Goal: Task Accomplishment & Management: Complete application form

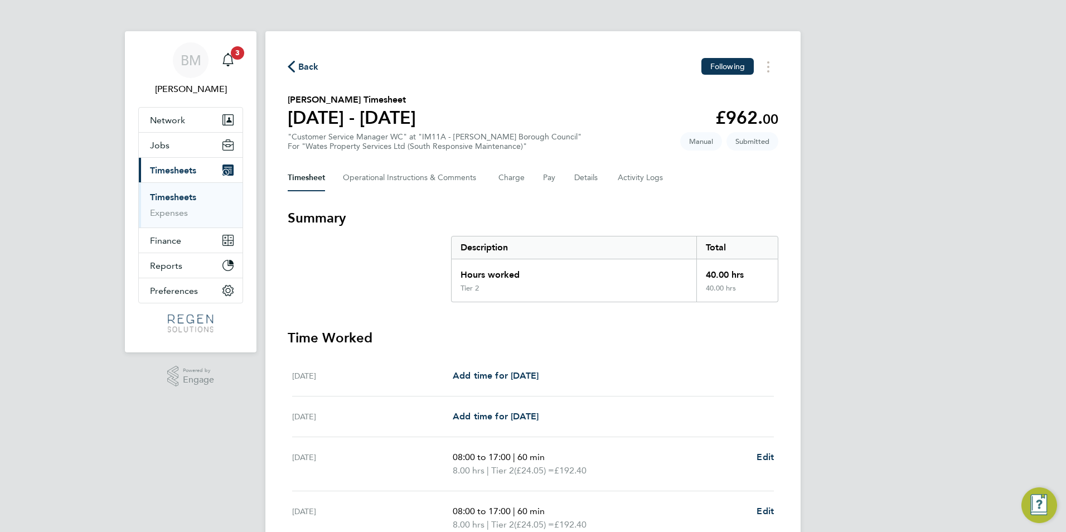
click at [157, 194] on link "Timesheets" at bounding box center [173, 197] width 46 height 11
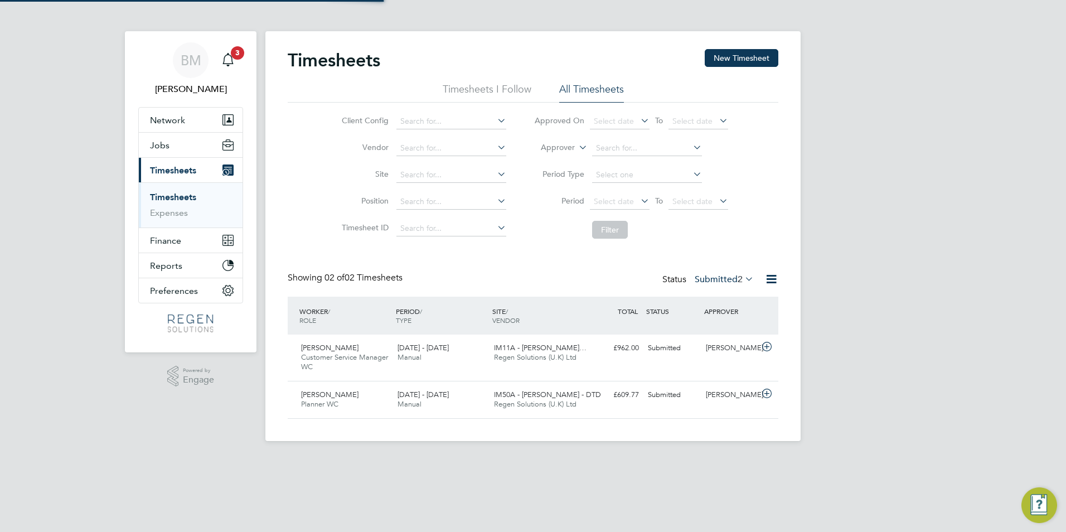
scroll to position [28, 97]
click at [744, 60] on button "New Timesheet" at bounding box center [742, 58] width 74 height 18
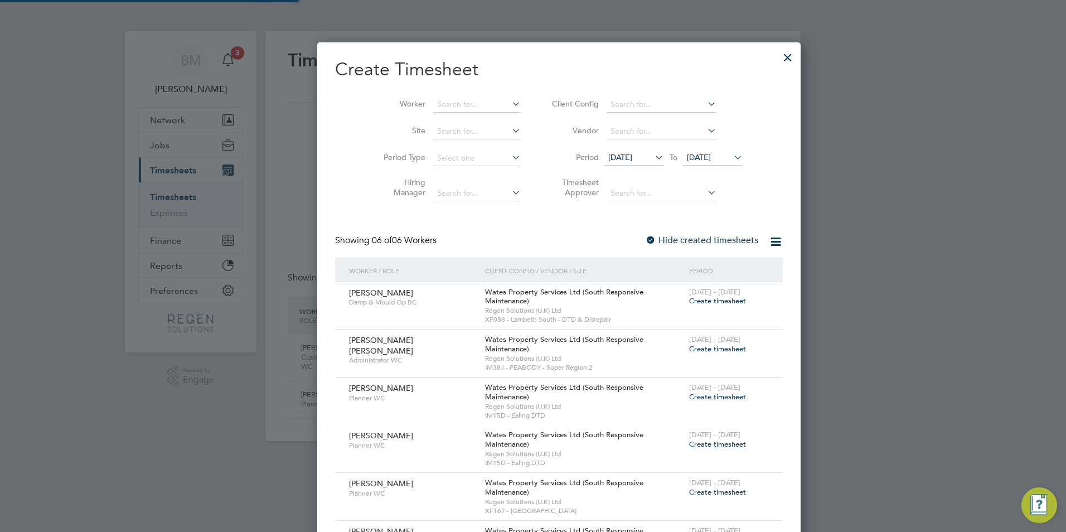
scroll to position [627, 432]
click at [437, 105] on input at bounding box center [477, 105] width 88 height 16
click at [427, 115] on li "[PERSON_NAME]" at bounding box center [450, 119] width 89 height 15
type input "[PERSON_NAME]"
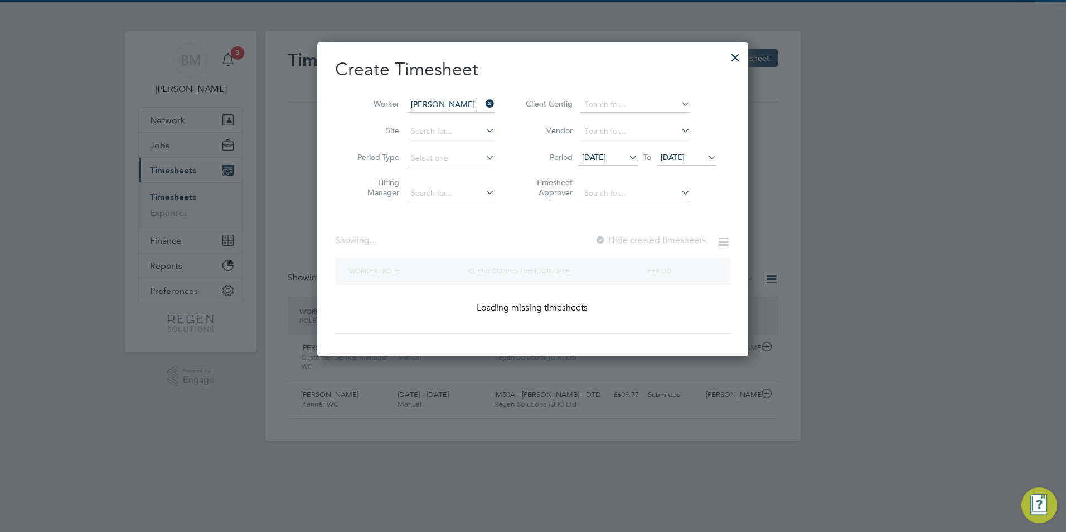
scroll to position [314, 432]
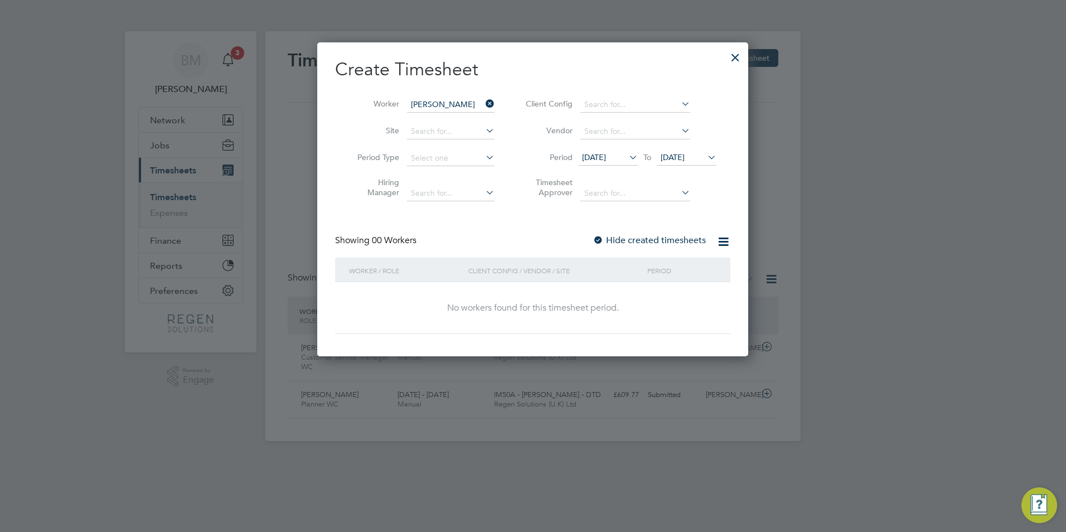
drag, startPoint x: 620, startPoint y: 158, endPoint x: 652, endPoint y: 197, distance: 50.3
click at [606, 159] on span "[DATE]" at bounding box center [594, 157] width 24 height 10
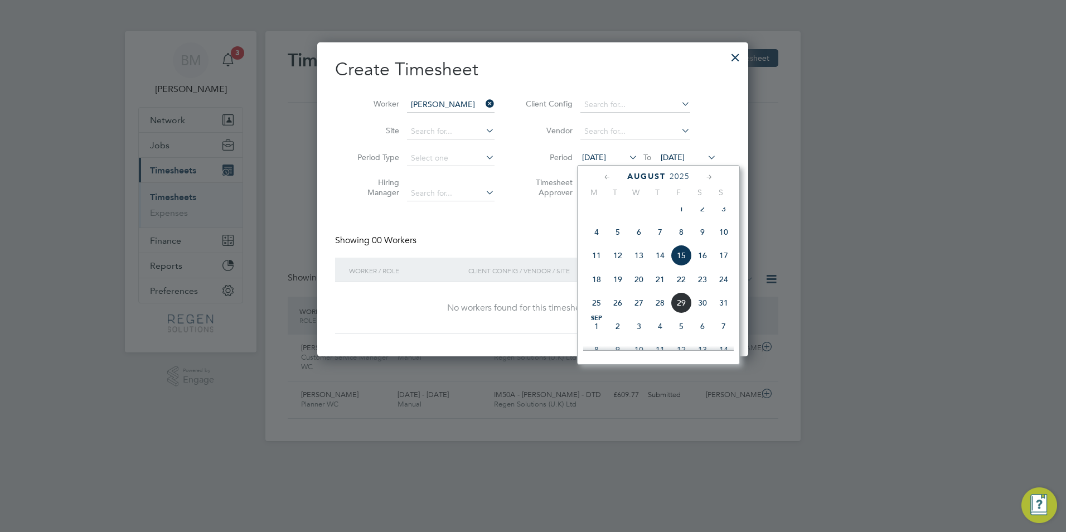
click at [595, 308] on span "25" at bounding box center [596, 302] width 21 height 21
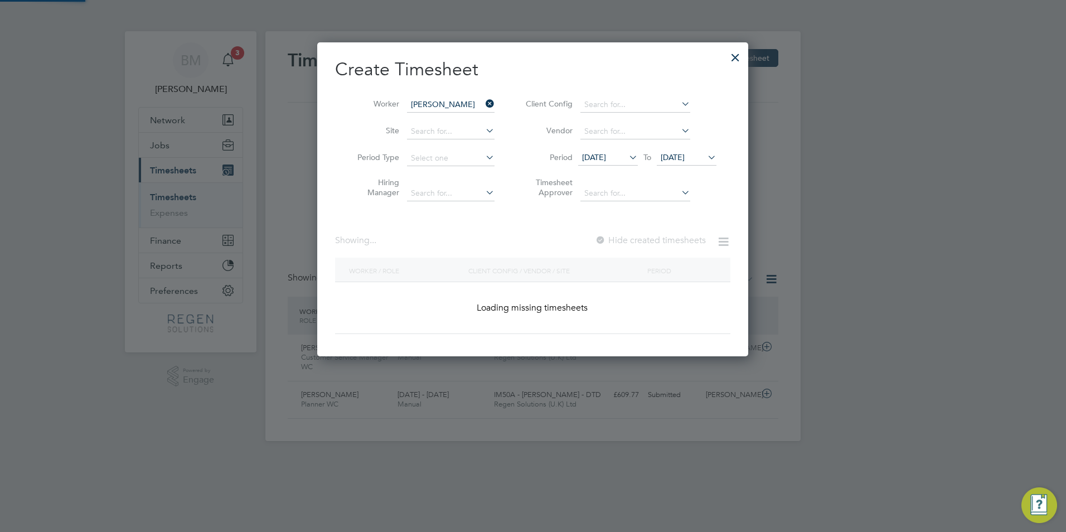
scroll to position [300, 432]
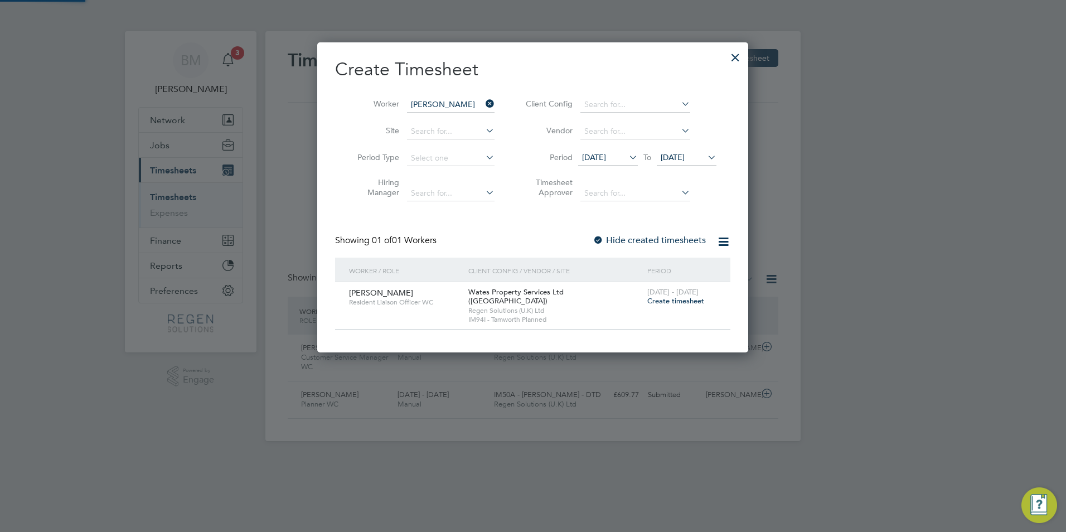
click at [497, 239] on div "Showing 01 of 01 Workers Hide created timesheets" at bounding box center [532, 246] width 395 height 23
click at [667, 301] on span "Create timesheet" at bounding box center [675, 300] width 57 height 9
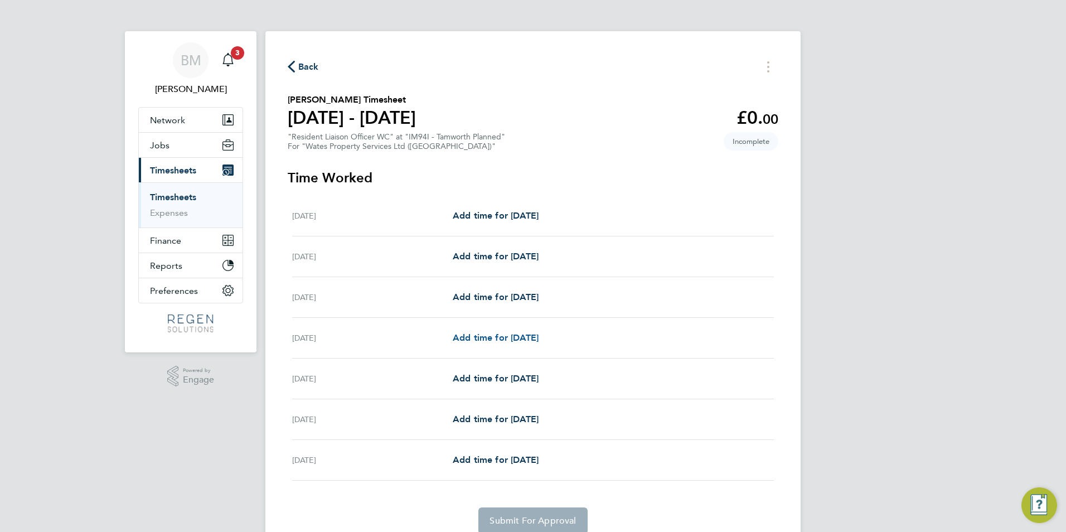
click at [466, 336] on span "Add time for [DATE]" at bounding box center [496, 337] width 86 height 11
select select "30"
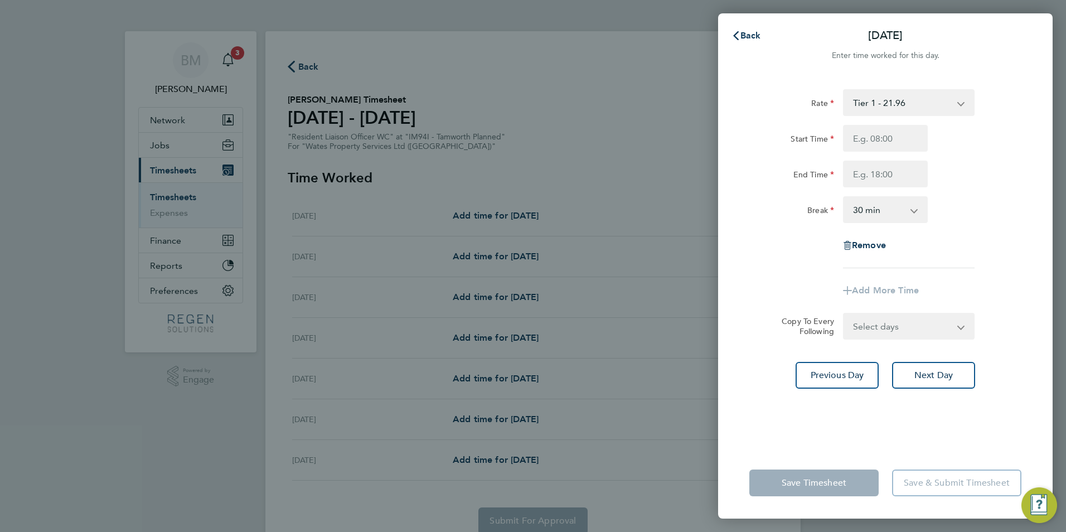
click at [876, 152] on div "Start Time End Time" at bounding box center [885, 156] width 281 height 62
click at [876, 144] on input "Start Time" at bounding box center [885, 138] width 85 height 27
type input "08:00"
click at [866, 178] on input "End Time" at bounding box center [885, 174] width 85 height 27
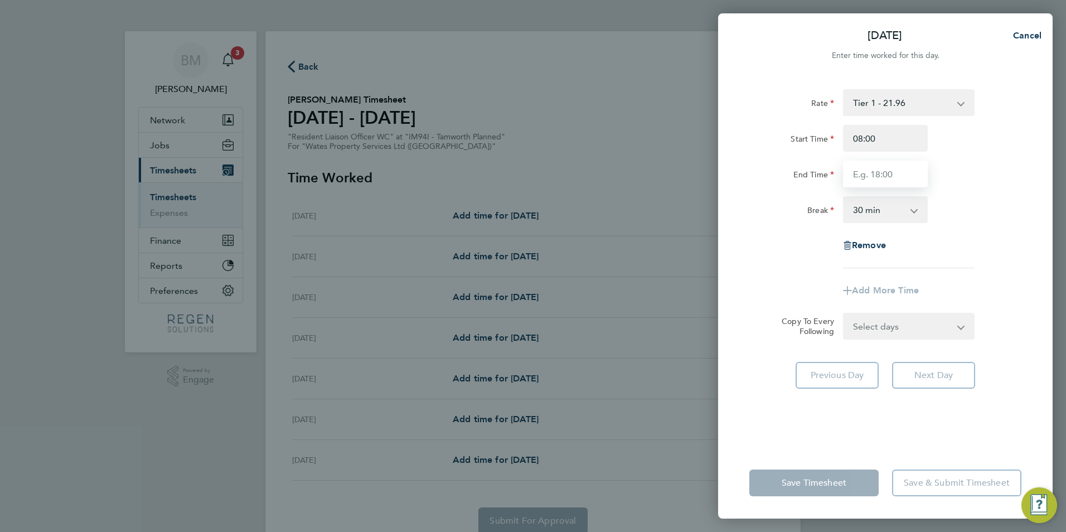
type input "17:00"
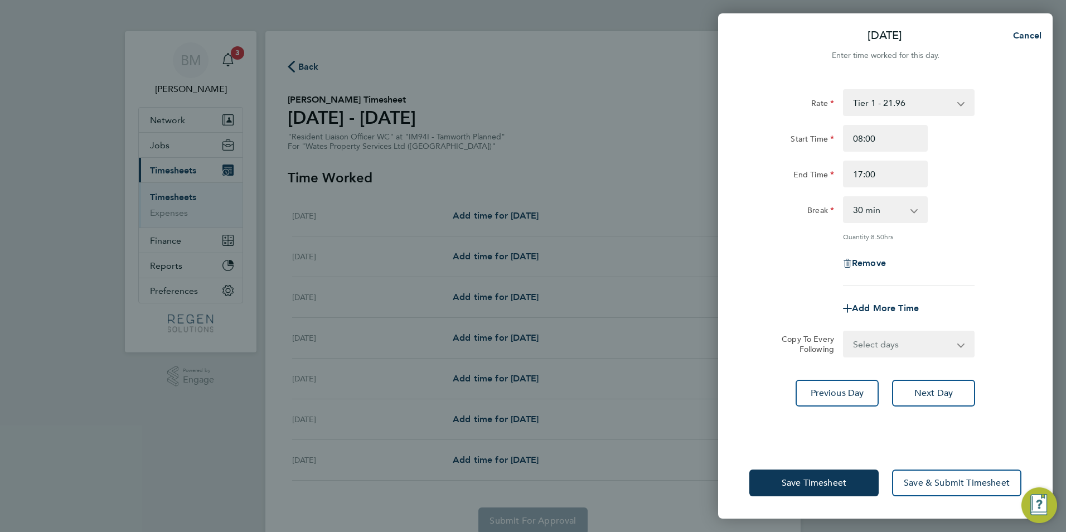
drag, startPoint x: 869, startPoint y: 207, endPoint x: 874, endPoint y: 215, distance: 9.8
click at [869, 207] on select "0 min 15 min 30 min 45 min 60 min 75 min 90 min" at bounding box center [878, 209] width 69 height 25
select select "60"
click at [844, 197] on select "0 min 15 min 30 min 45 min 60 min 75 min 90 min" at bounding box center [878, 209] width 69 height 25
click at [854, 355] on select "Select days Day [DATE] [DATE] [DATE]" at bounding box center [902, 344] width 117 height 25
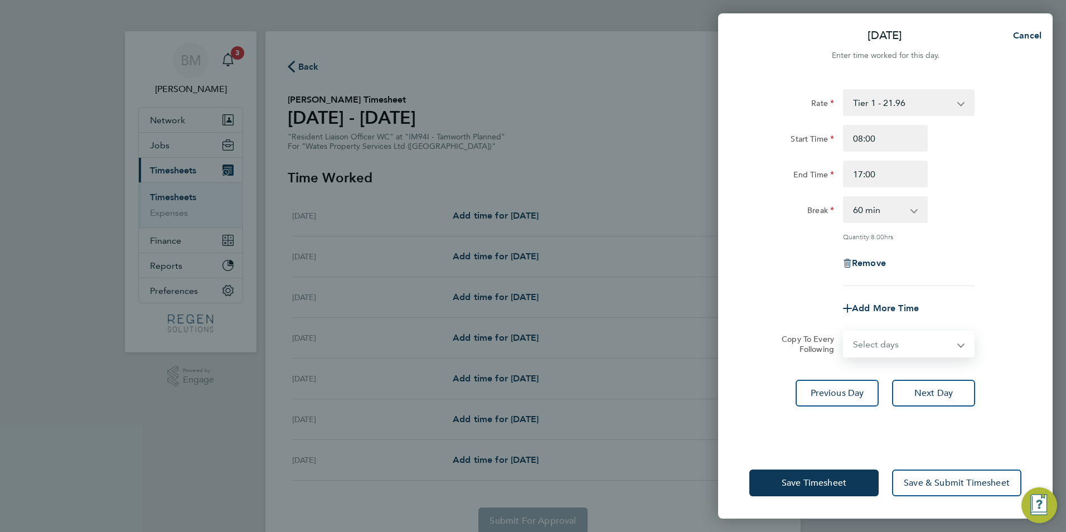
select select "WED"
click at [844, 332] on select "Select days Day [DATE] [DATE] [DATE]" at bounding box center [902, 344] width 117 height 25
select select "[DATE]"
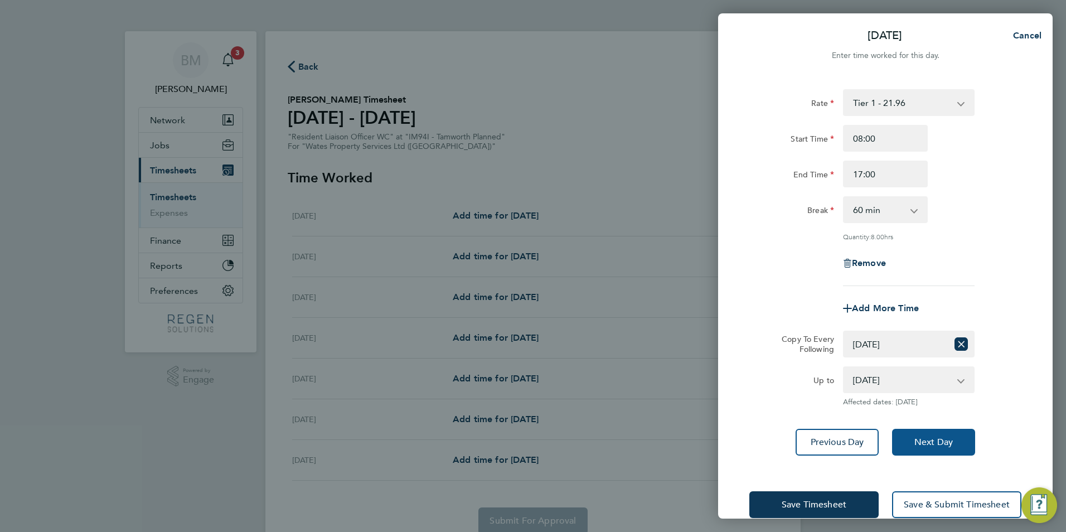
click at [941, 437] on span "Next Day" at bounding box center [933, 442] width 38 height 11
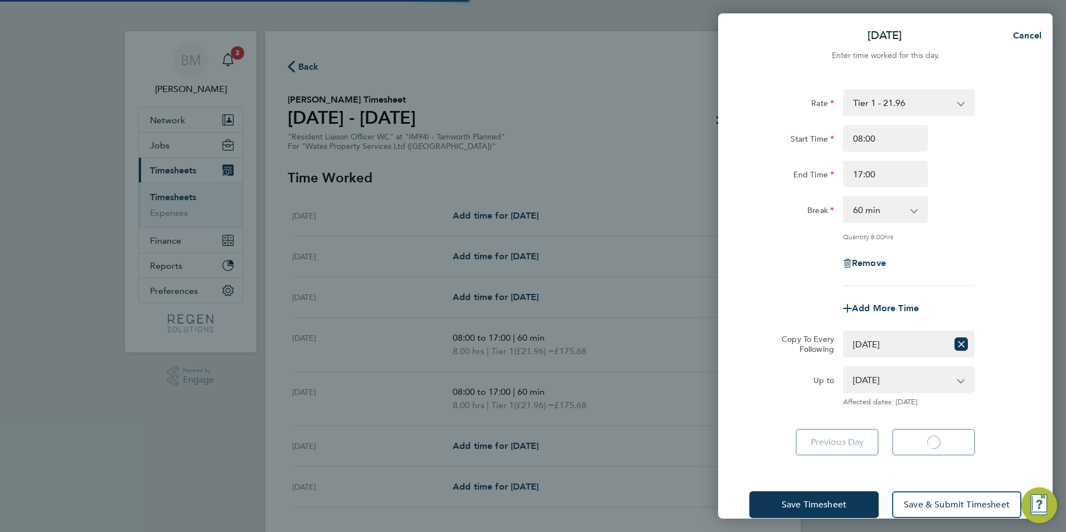
select select "60"
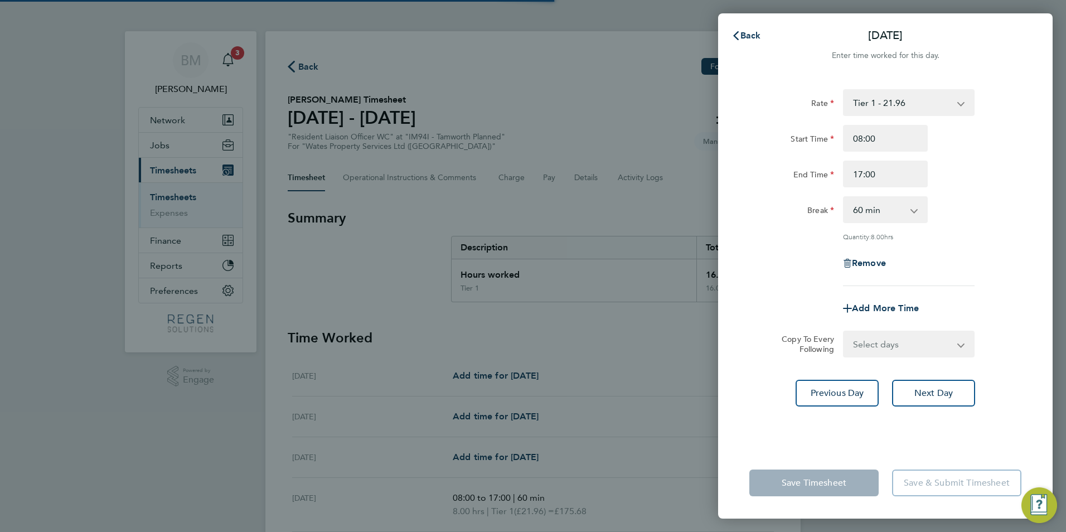
click at [878, 347] on select "Select days Day [DATE] [DATE]" at bounding box center [902, 344] width 117 height 25
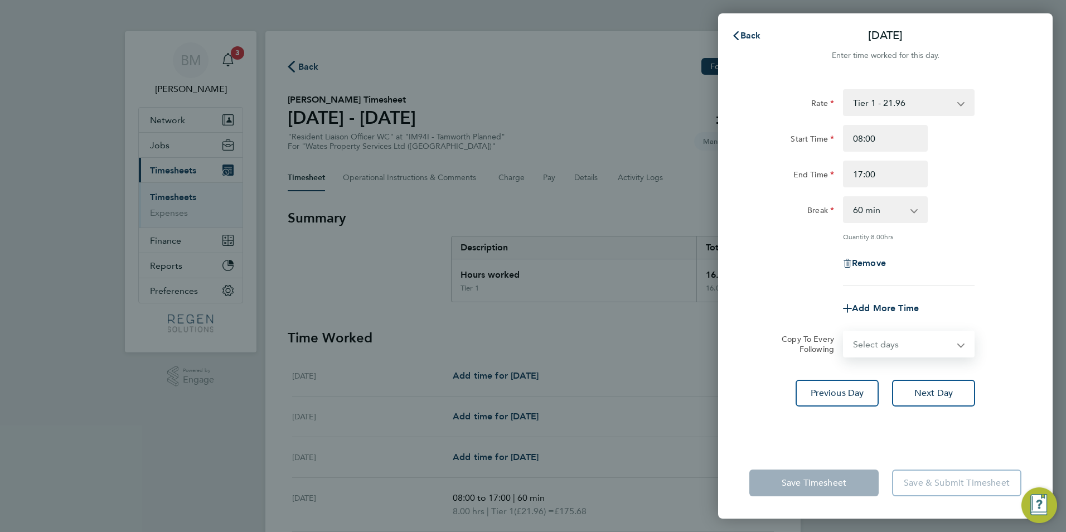
select select "THU"
click at [844, 332] on select "Select days Day [DATE] [DATE]" at bounding box center [902, 344] width 117 height 25
select select "[DATE]"
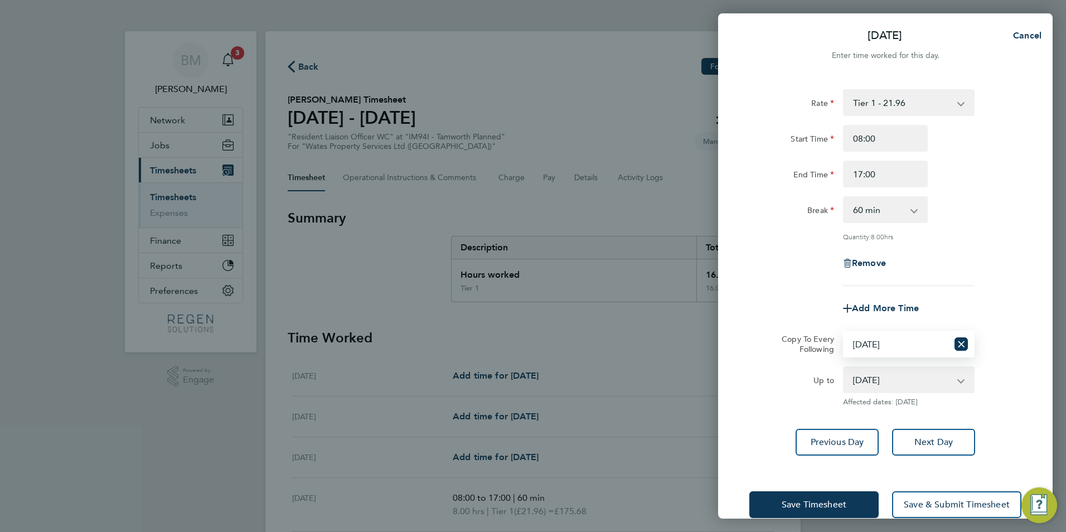
click at [938, 456] on div "Rate Tier 1 - 21.96 Tier 2 - 22.16 Start Time 08:00 End Time 17:00 Break 0 min …" at bounding box center [885, 272] width 335 height 393
click at [919, 441] on span "Next Day" at bounding box center [933, 442] width 38 height 11
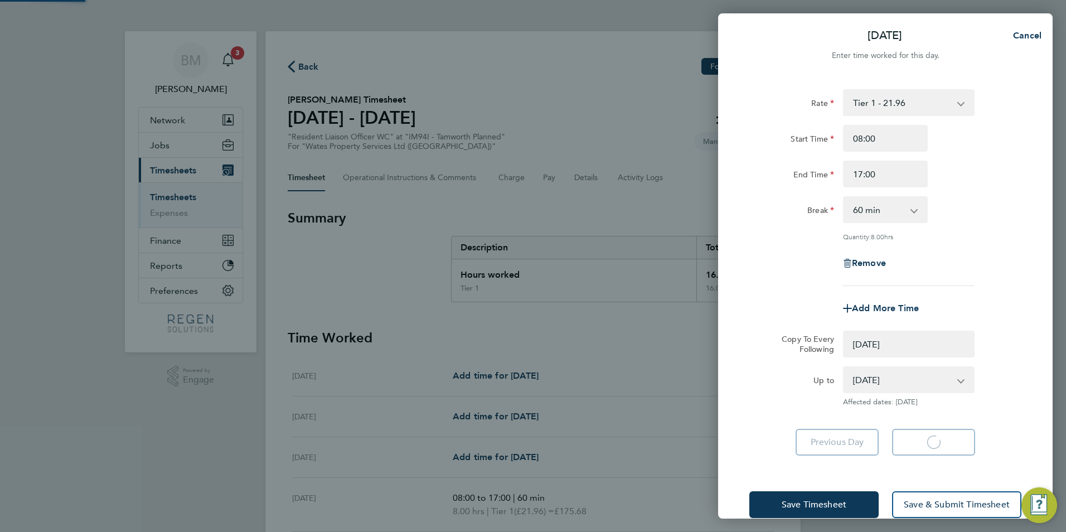
select select "0: null"
select select "60"
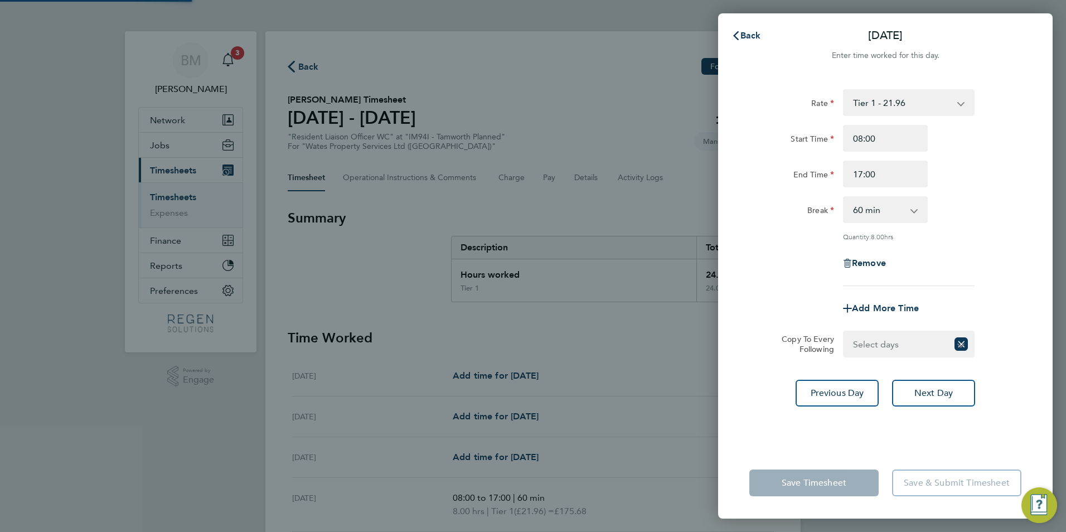
click at [893, 340] on select "Select days [DATE]" at bounding box center [896, 344] width 104 height 25
select select "FRI"
click at [844, 332] on select "Select days [DATE]" at bounding box center [902, 344] width 117 height 25
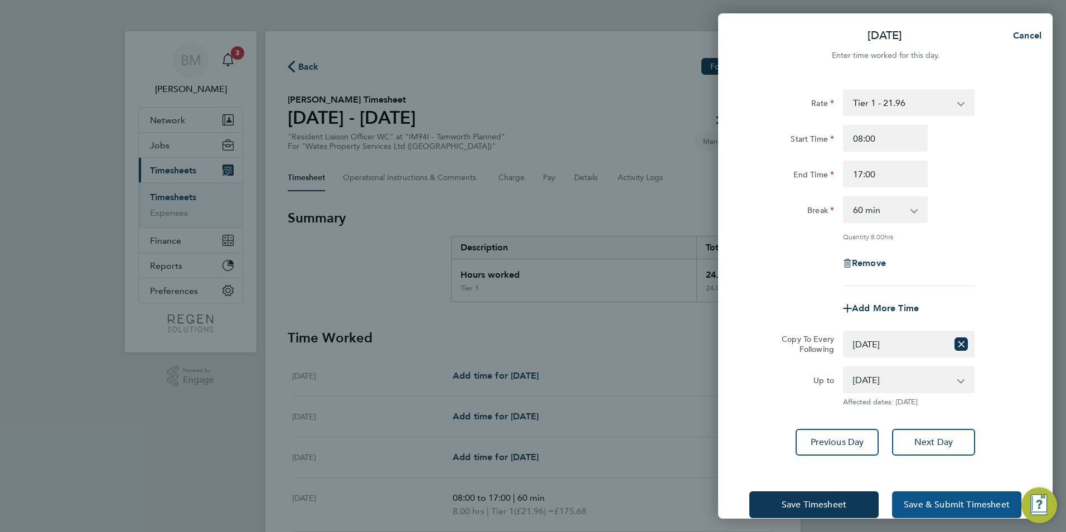
click at [917, 509] on button "Save & Submit Timesheet" at bounding box center [956, 504] width 129 height 27
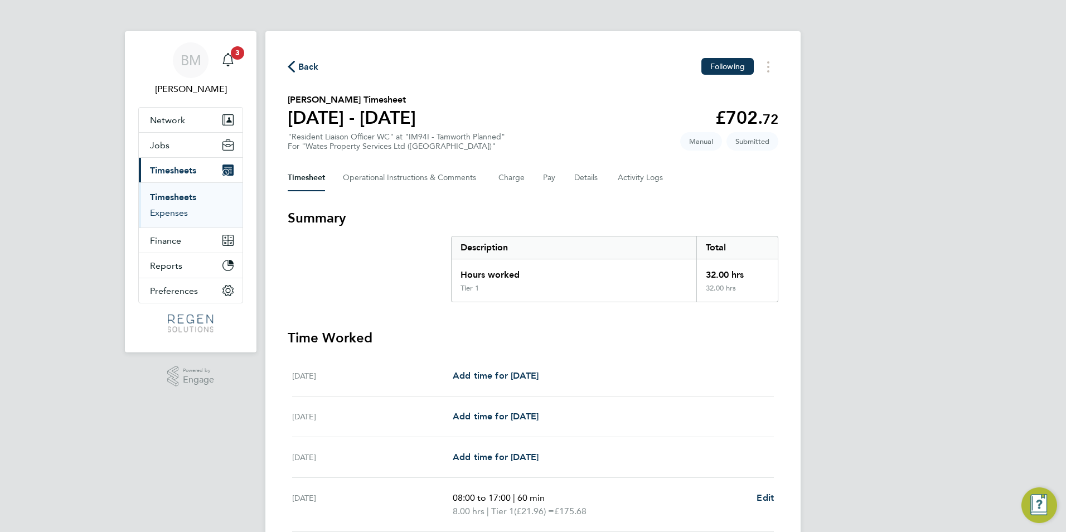
drag, startPoint x: 158, startPoint y: 210, endPoint x: 867, endPoint y: 231, distance: 708.9
click at [158, 210] on link "Expenses" at bounding box center [169, 212] width 38 height 11
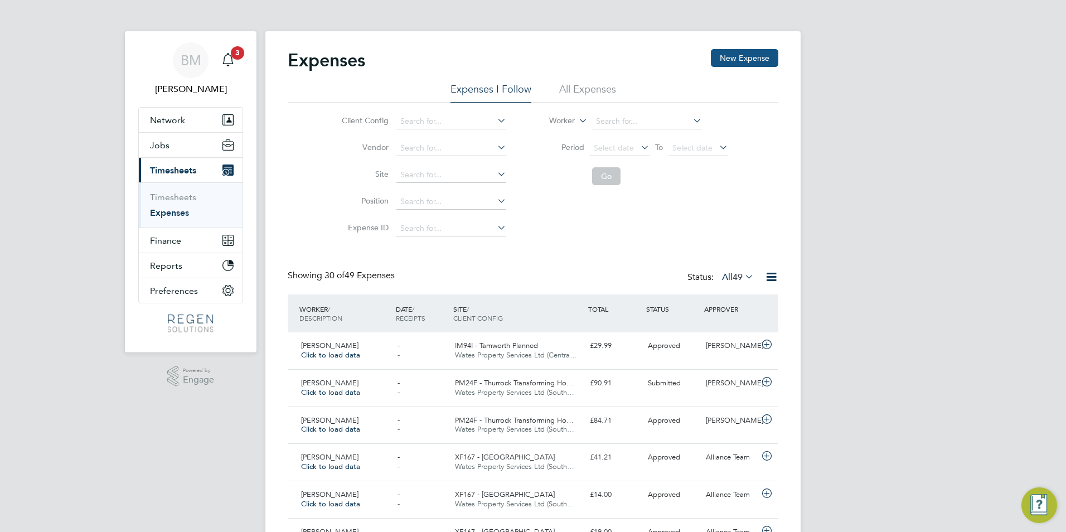
click at [738, 59] on button "New Expense" at bounding box center [744, 58] width 67 height 18
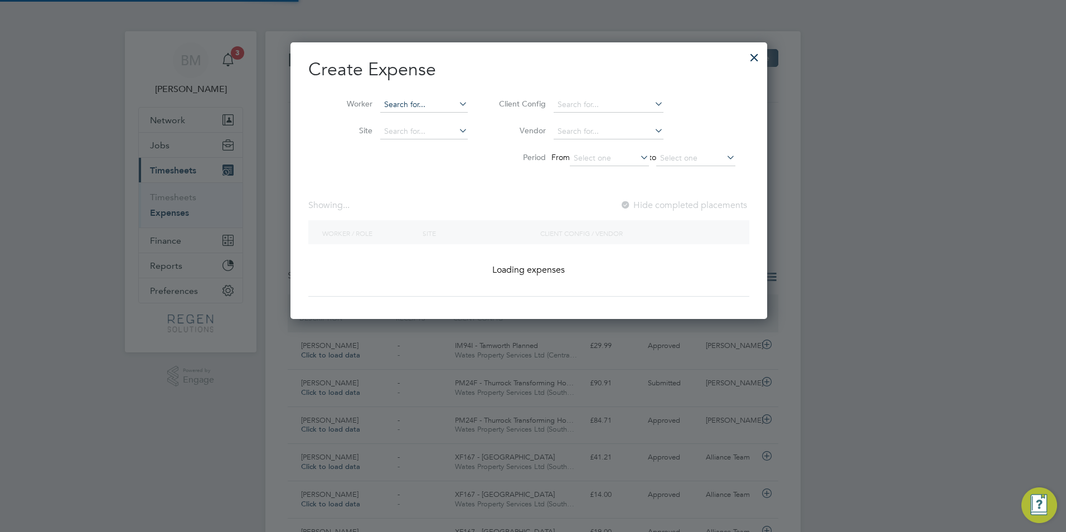
click at [392, 102] on input at bounding box center [424, 105] width 88 height 16
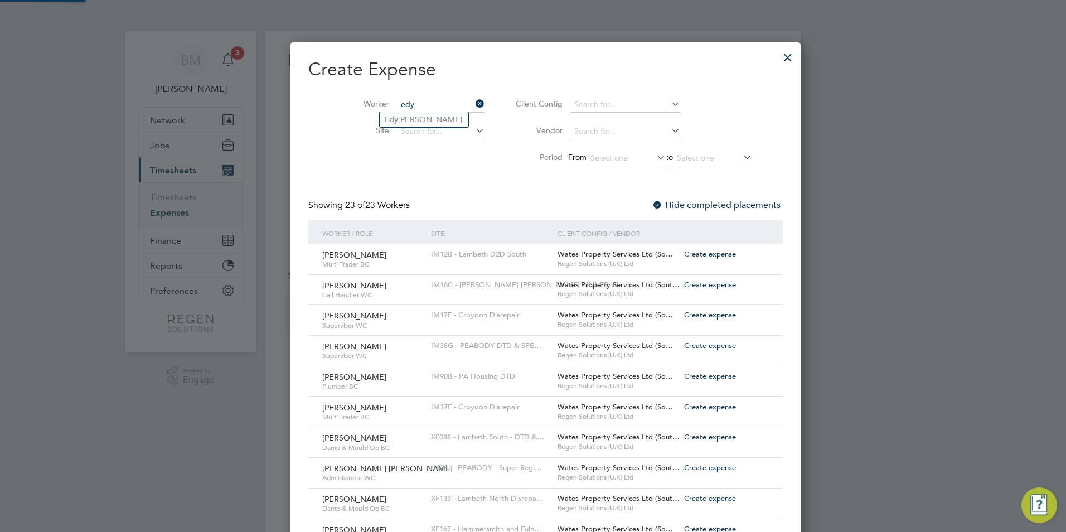
click at [397, 111] on input "edy" at bounding box center [441, 105] width 88 height 16
click at [396, 114] on li "[PERSON_NAME]" at bounding box center [424, 119] width 89 height 15
type input "[PERSON_NAME]"
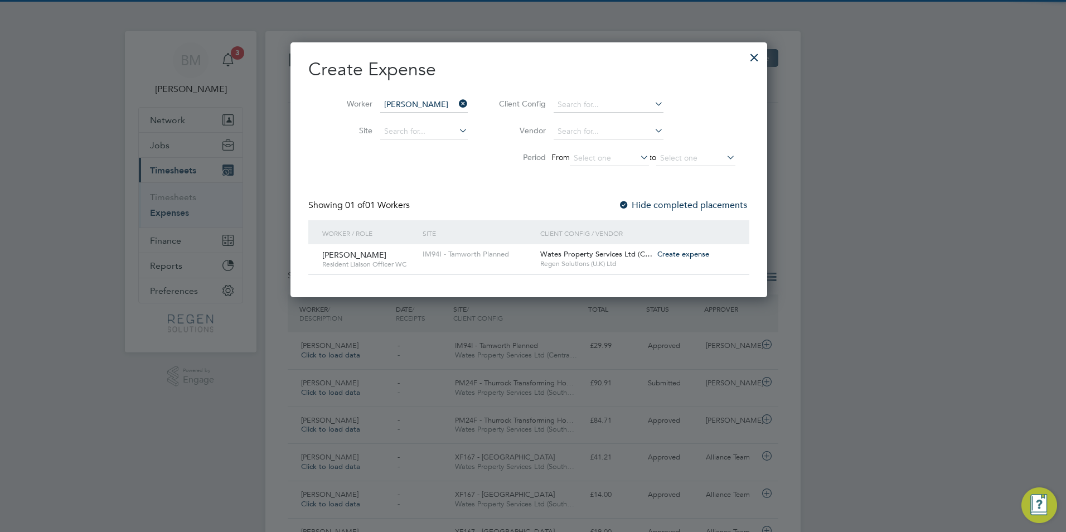
click at [681, 256] on span "Create expense" at bounding box center [683, 253] width 52 height 9
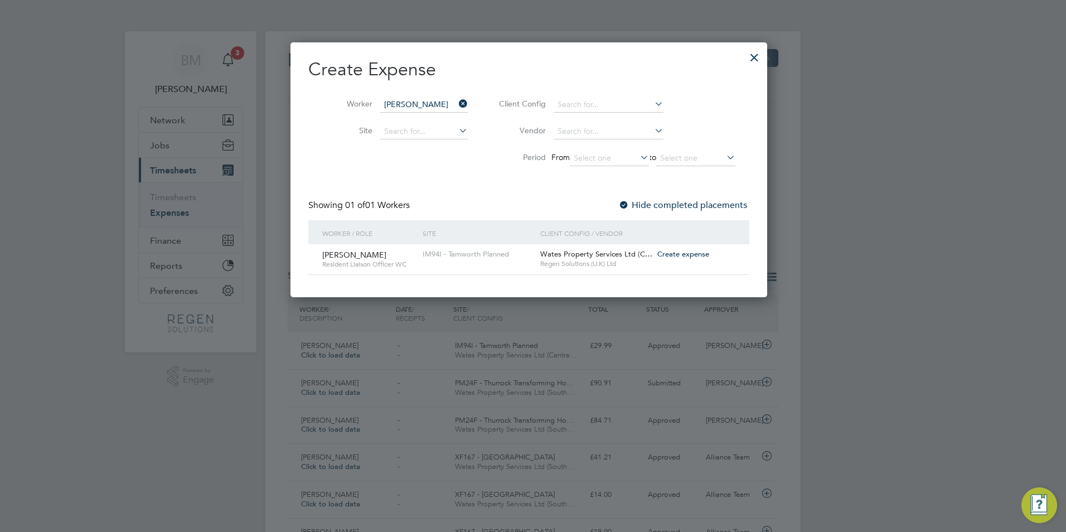
type input "[PERSON_NAME]"
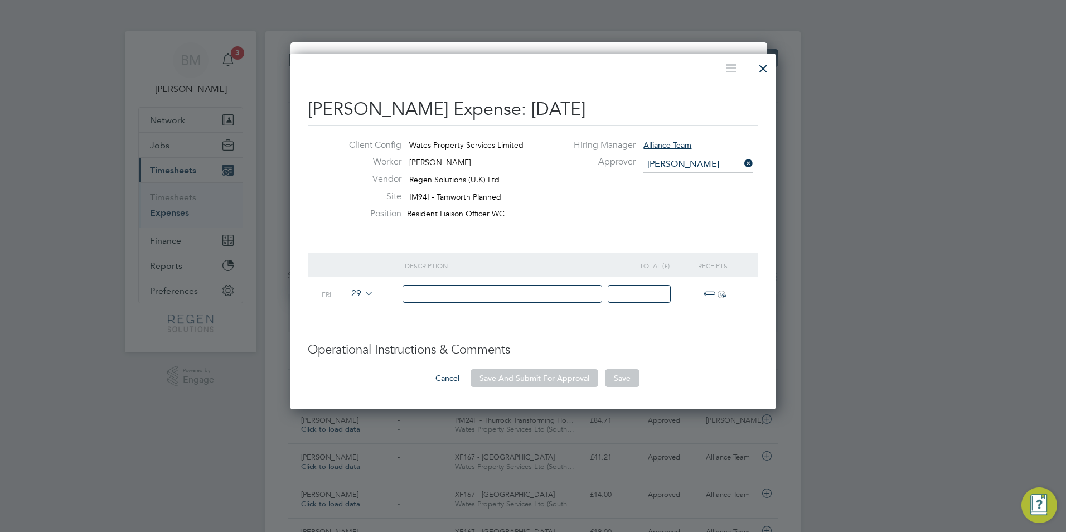
click at [428, 291] on input at bounding box center [503, 294] width 200 height 18
type input "petrol"
click at [633, 290] on input at bounding box center [639, 294] width 63 height 18
type input "30.03"
click at [676, 339] on li "Description Total (£) Receipts Fri 29 petrol 30.03 ï¼‹" at bounding box center [533, 298] width 450 height 90
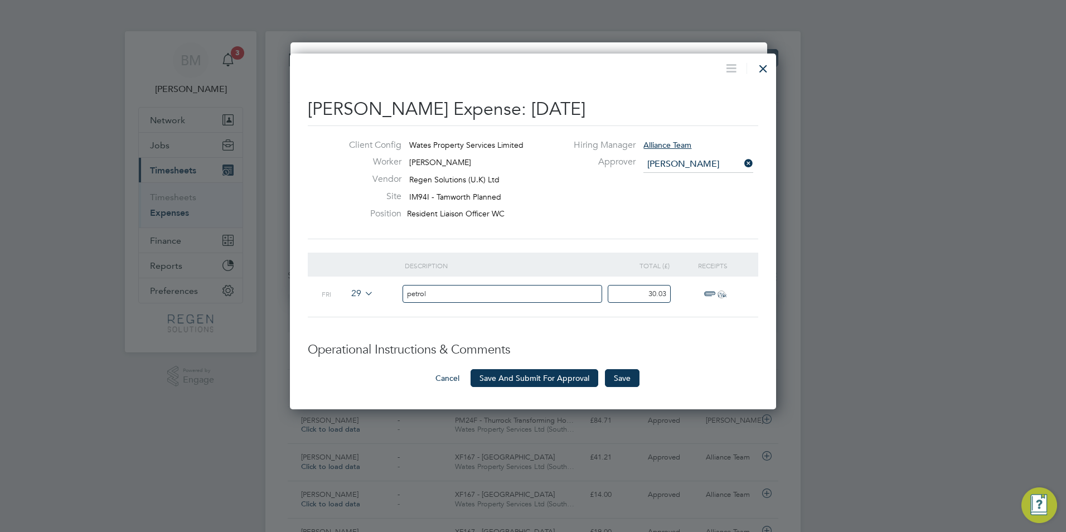
click at [710, 288] on span "ï¼‹" at bounding box center [713, 294] width 25 height 13
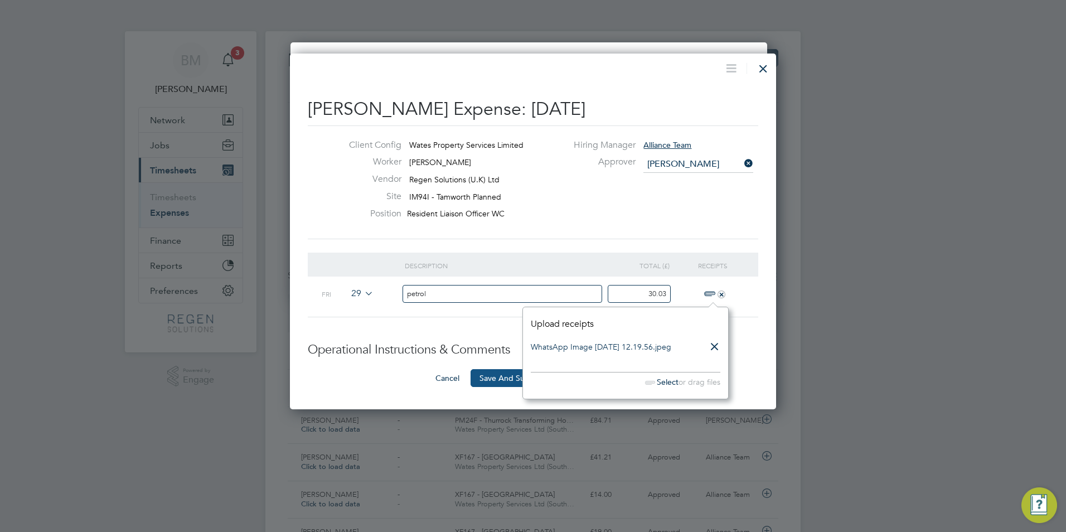
click at [482, 375] on button "Save And Submit For Approval" at bounding box center [535, 378] width 128 height 18
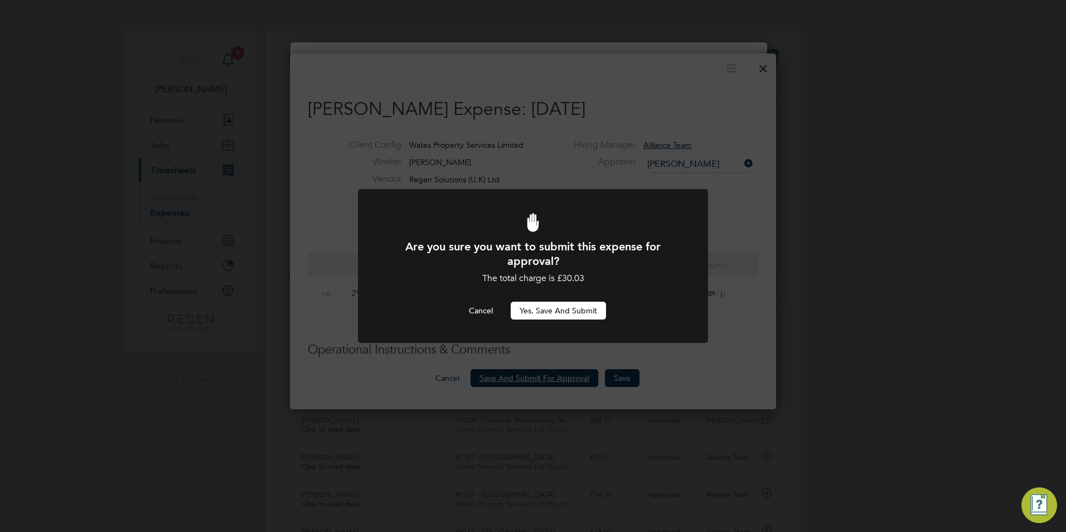
click at [545, 312] on button "Yes, Save and Submit" at bounding box center [558, 311] width 95 height 18
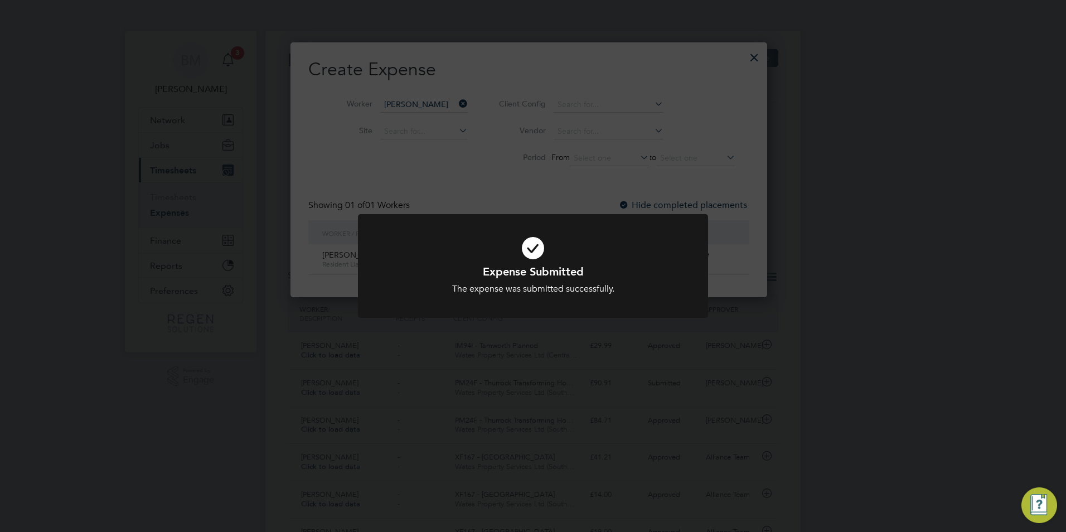
click at [847, 331] on div "Expense Submitted The expense was submitted successfully. Cancel Okay" at bounding box center [533, 266] width 1066 height 532
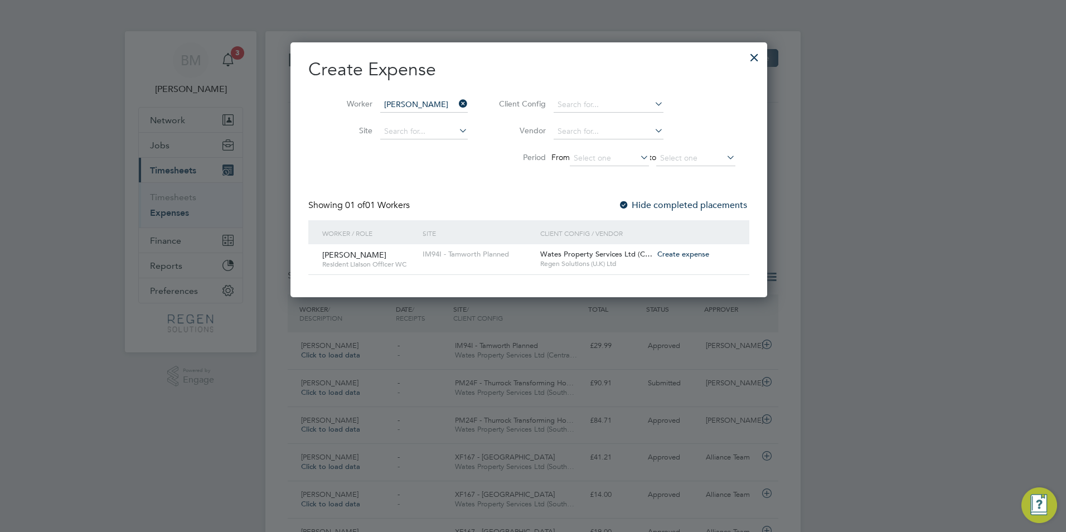
click at [760, 52] on div at bounding box center [754, 55] width 20 height 20
